Goal: Task Accomplishment & Management: Manage account settings

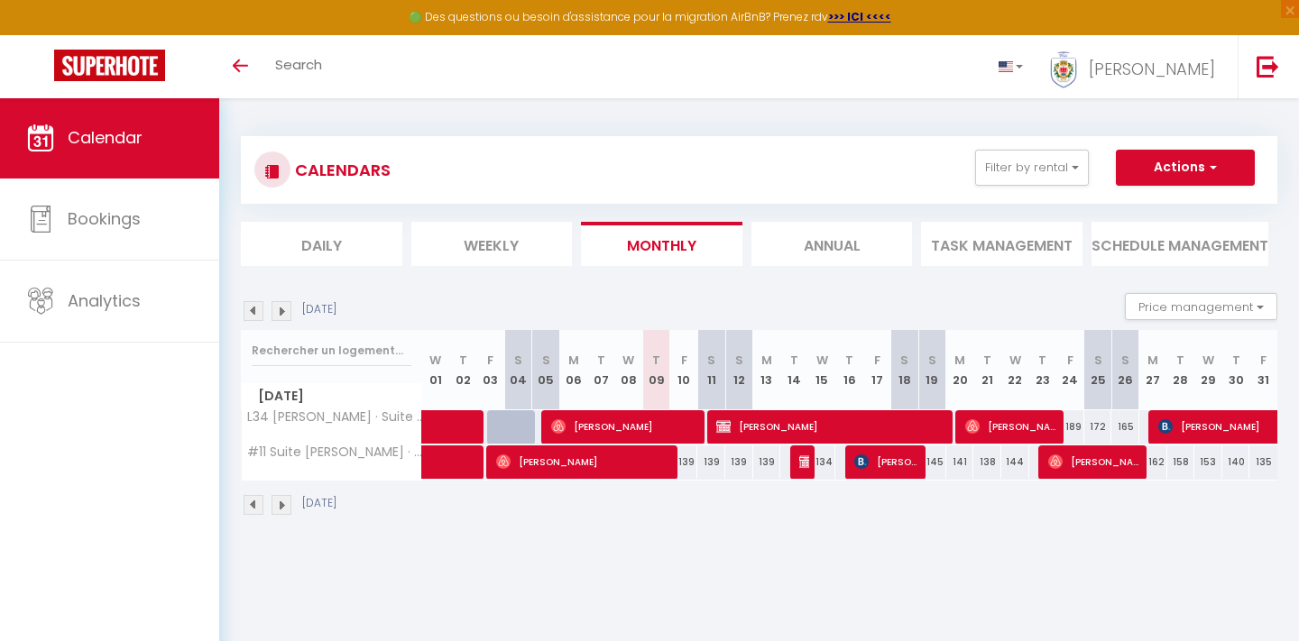
click at [551, 471] on span "[PERSON_NAME]" at bounding box center [584, 462] width 177 height 34
select select "OK"
select select "0"
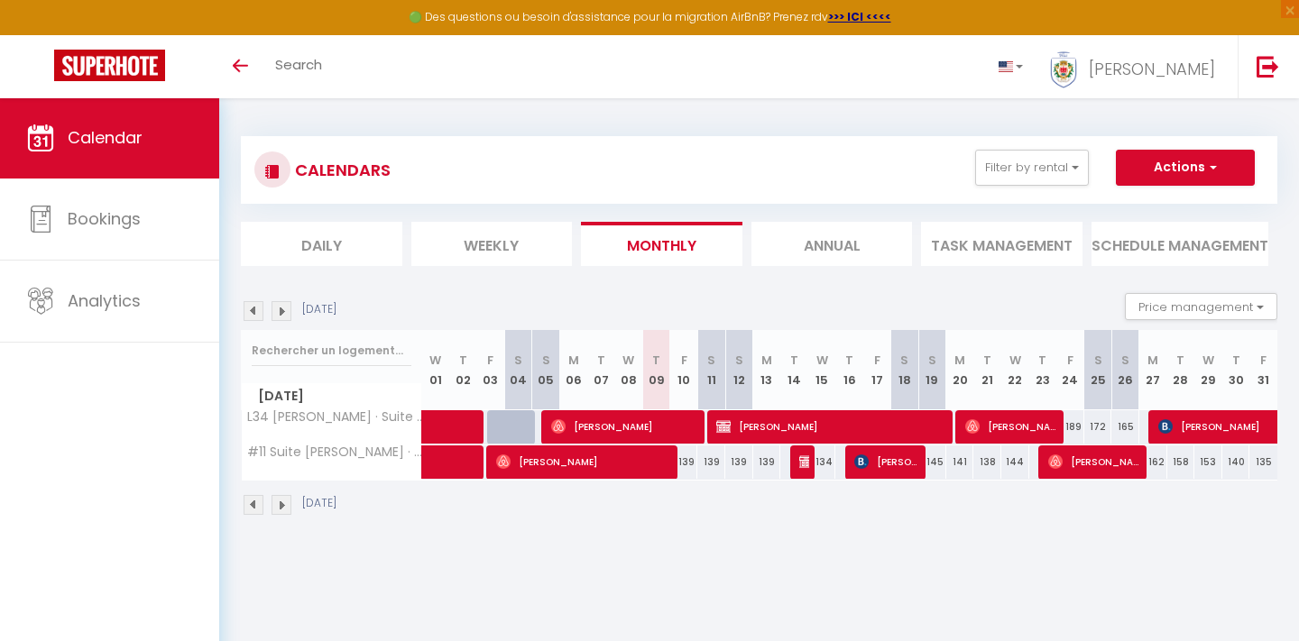
select select "1"
select select
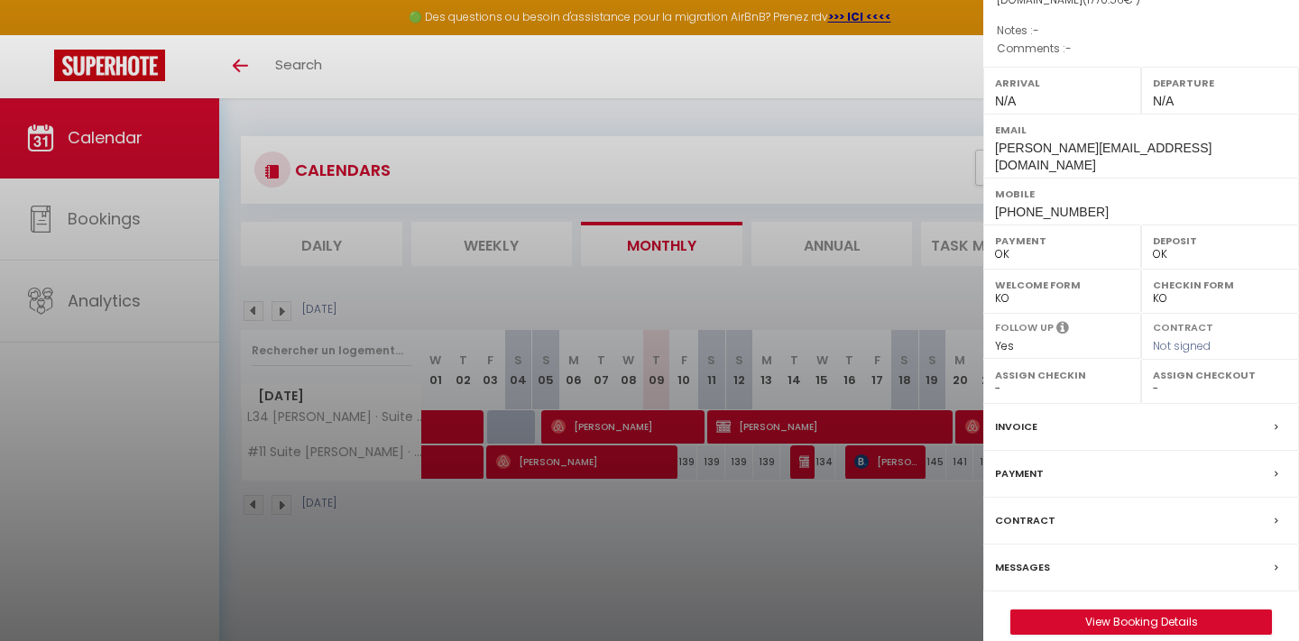
scroll to position [212, 0]
click at [1123, 588] on div "[PERSON_NAME] ( 5189948 ) Rental : #11 Suite [PERSON_NAME] · [PERSON_NAME] park…" at bounding box center [1141, 228] width 316 height 818
click at [1117, 612] on link "View Booking Details" at bounding box center [1141, 623] width 260 height 23
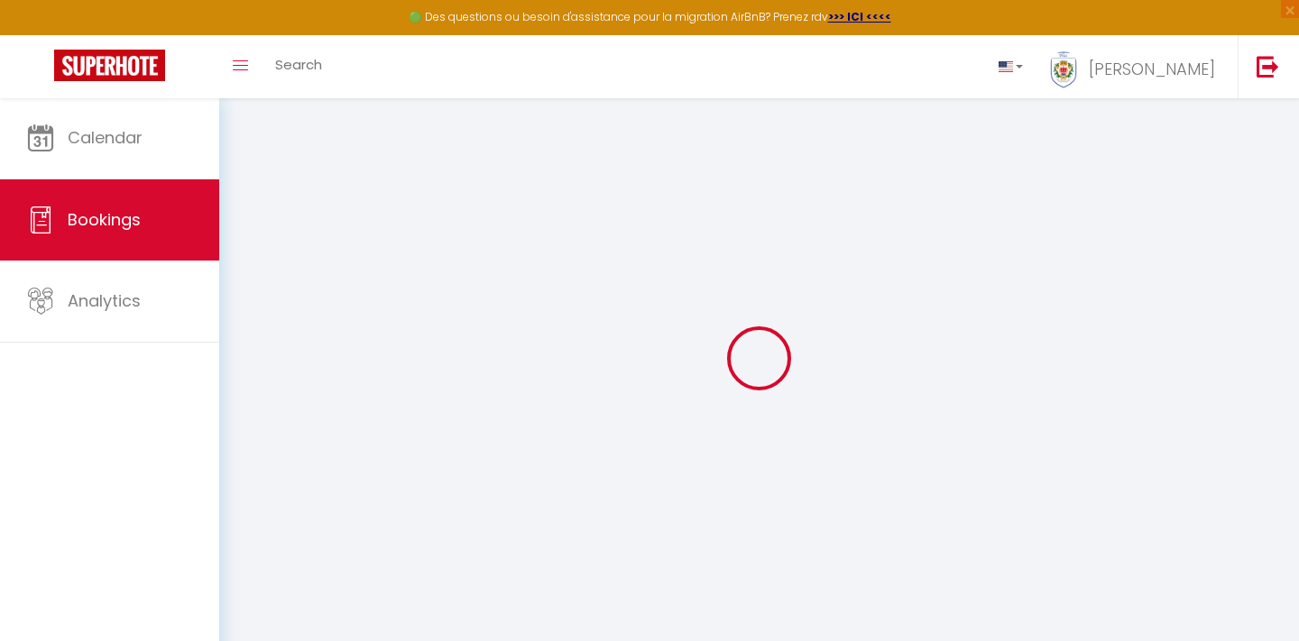
select select
checkbox input "false"
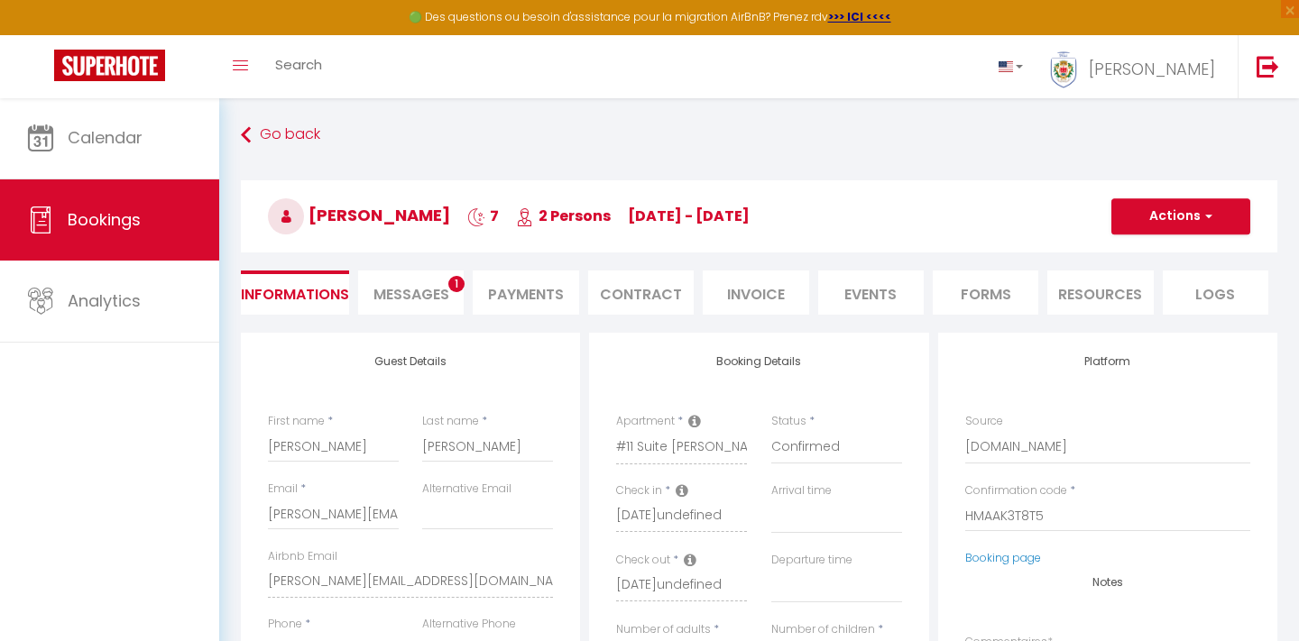
select select
checkbox input "false"
type input "110"
type input "90.06"
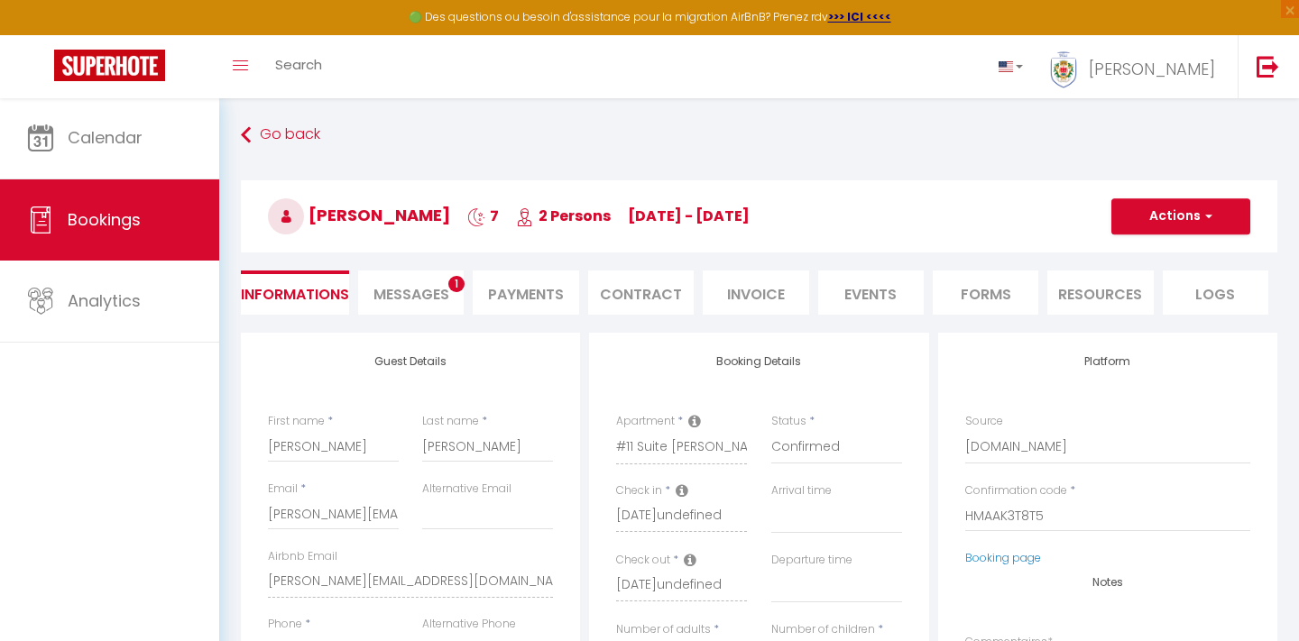
select select
checkbox input "false"
select select
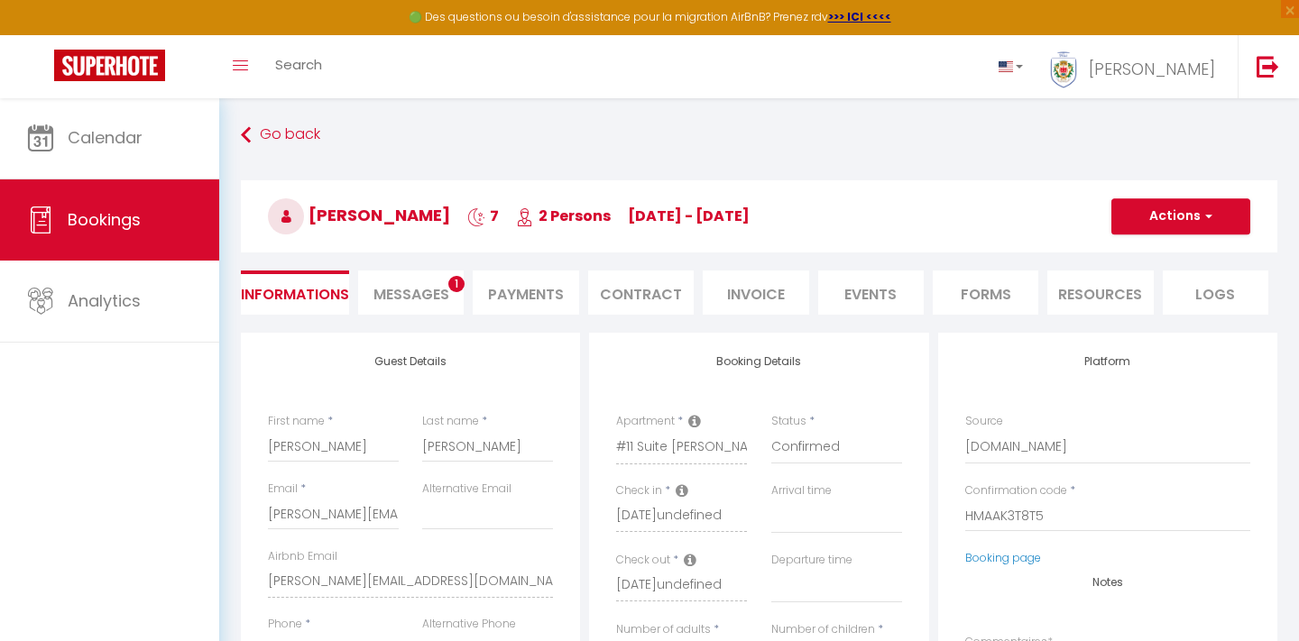
click at [441, 310] on li "Messages 1" at bounding box center [411, 293] width 106 height 44
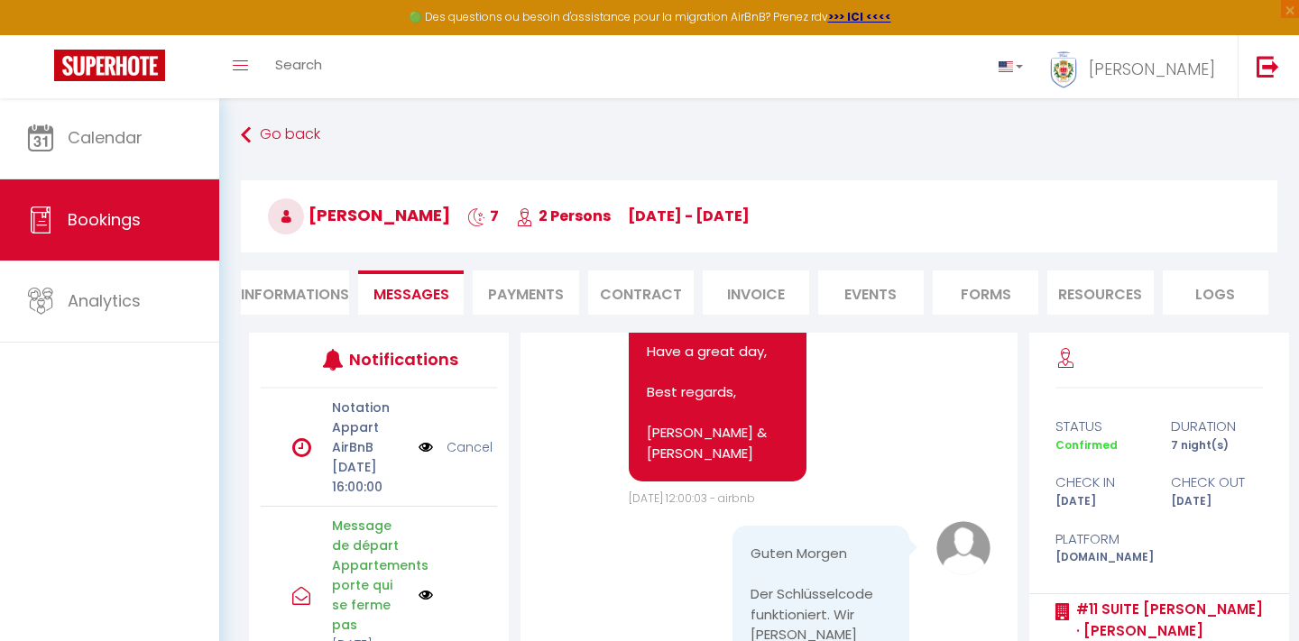
scroll to position [13723, 0]
